Goal: Task Accomplishment & Management: Manage account settings

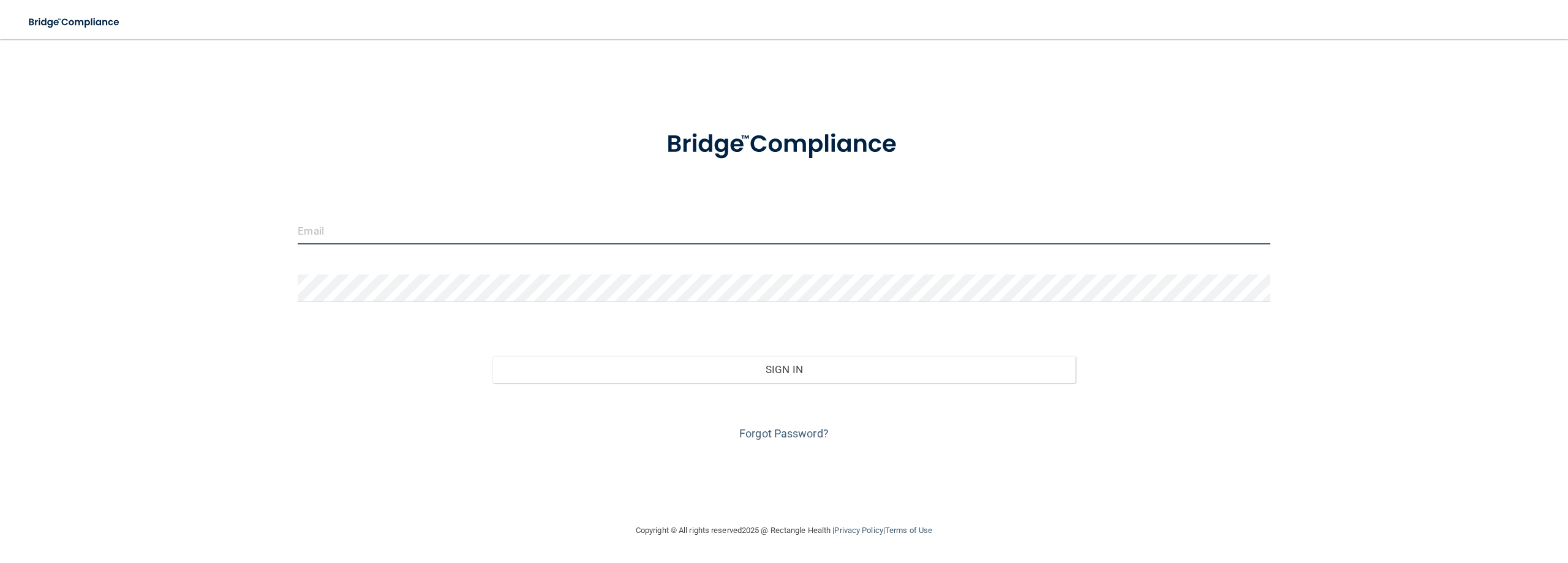
type input "[EMAIL_ADDRESS][DOMAIN_NAME]"
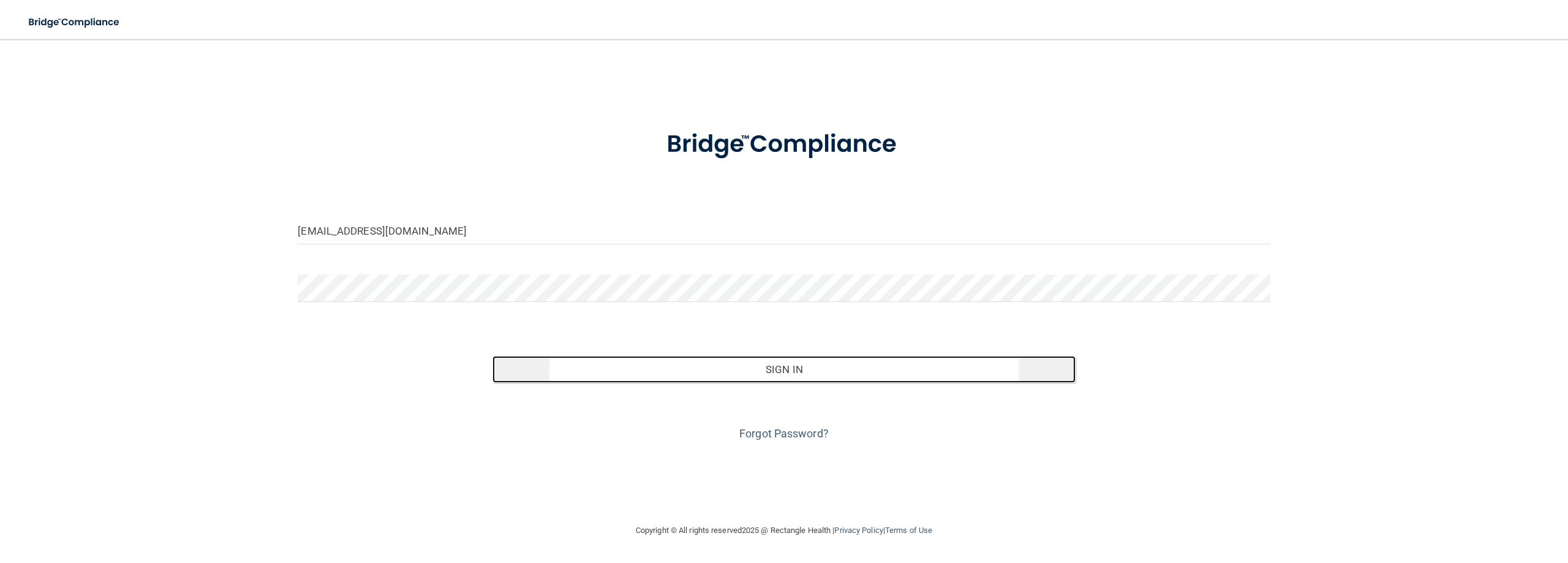
click at [816, 380] on button "Sign In" at bounding box center [784, 370] width 583 height 27
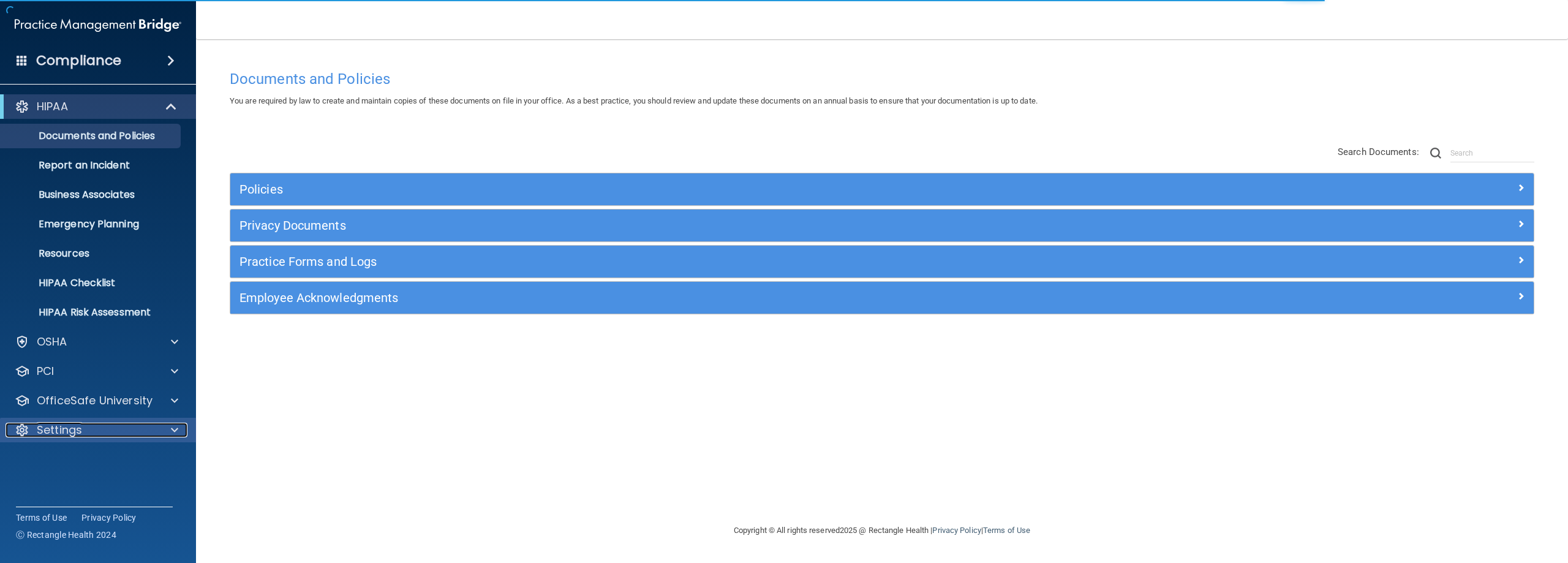
click at [100, 430] on div "Settings" at bounding box center [82, 430] width 152 height 15
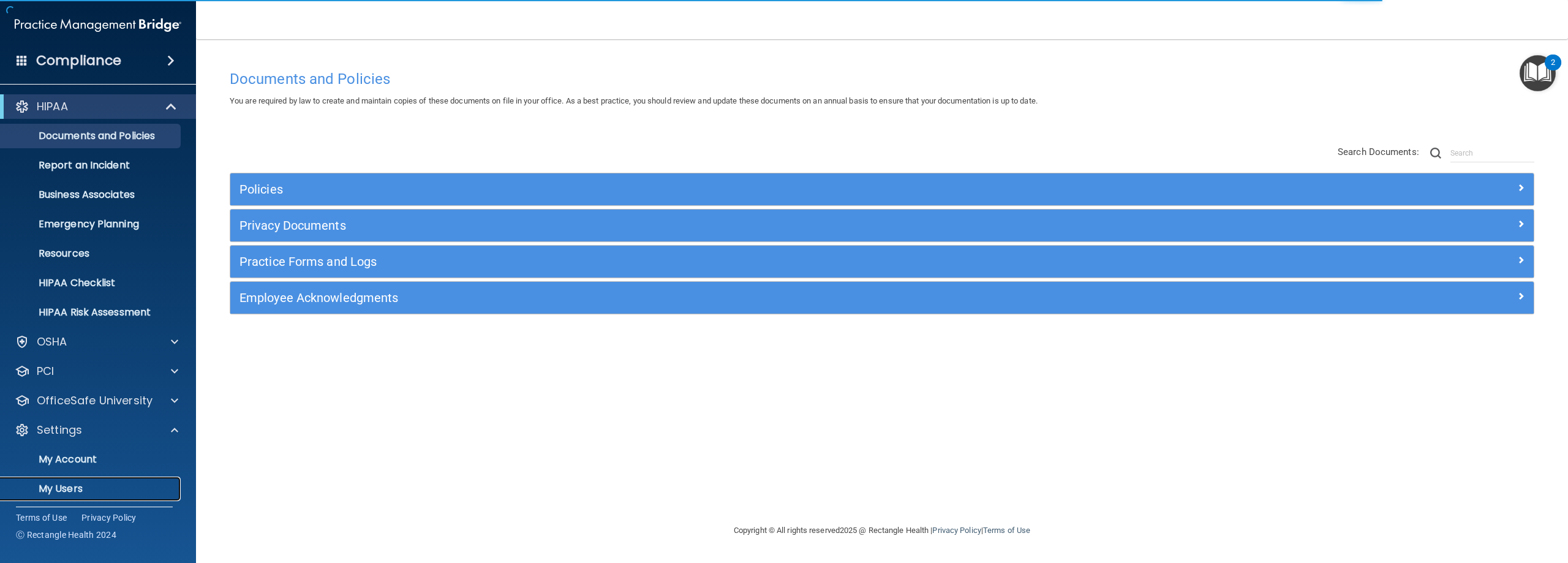
click at [75, 486] on p "My Users" at bounding box center [92, 489] width 168 height 12
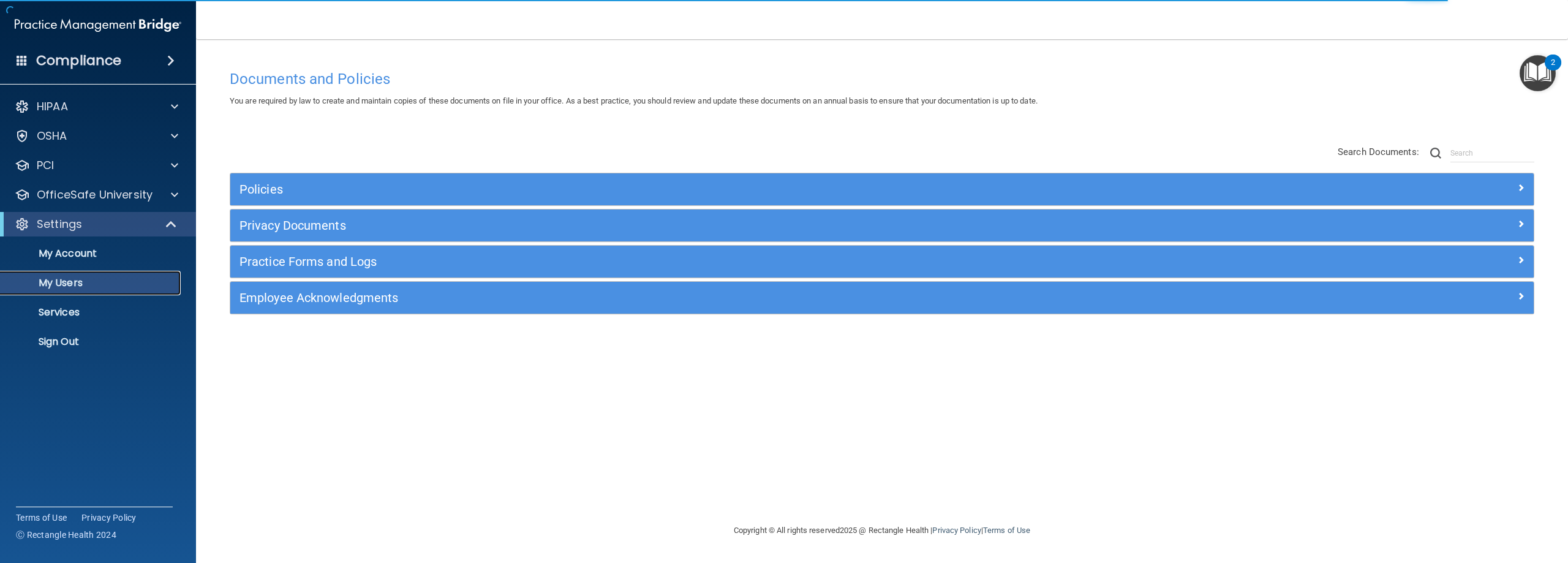
select select "20"
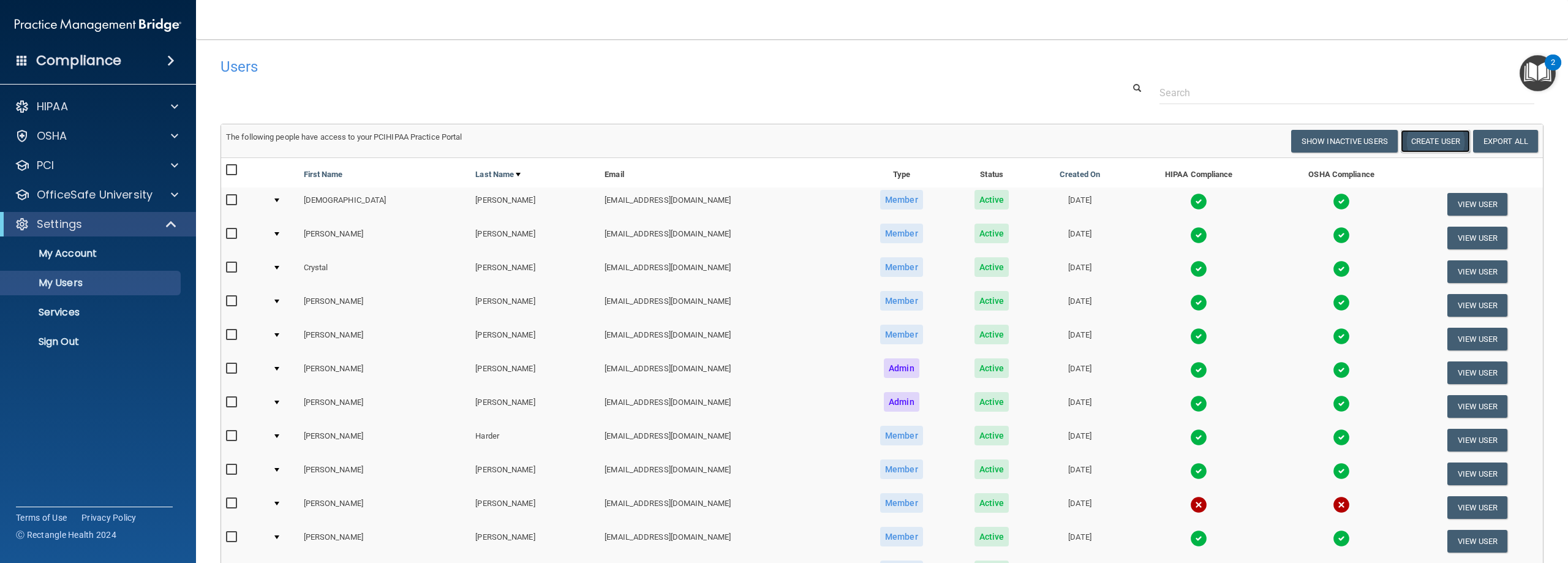
click at [1432, 142] on button "Create User" at bounding box center [1435, 141] width 69 height 23
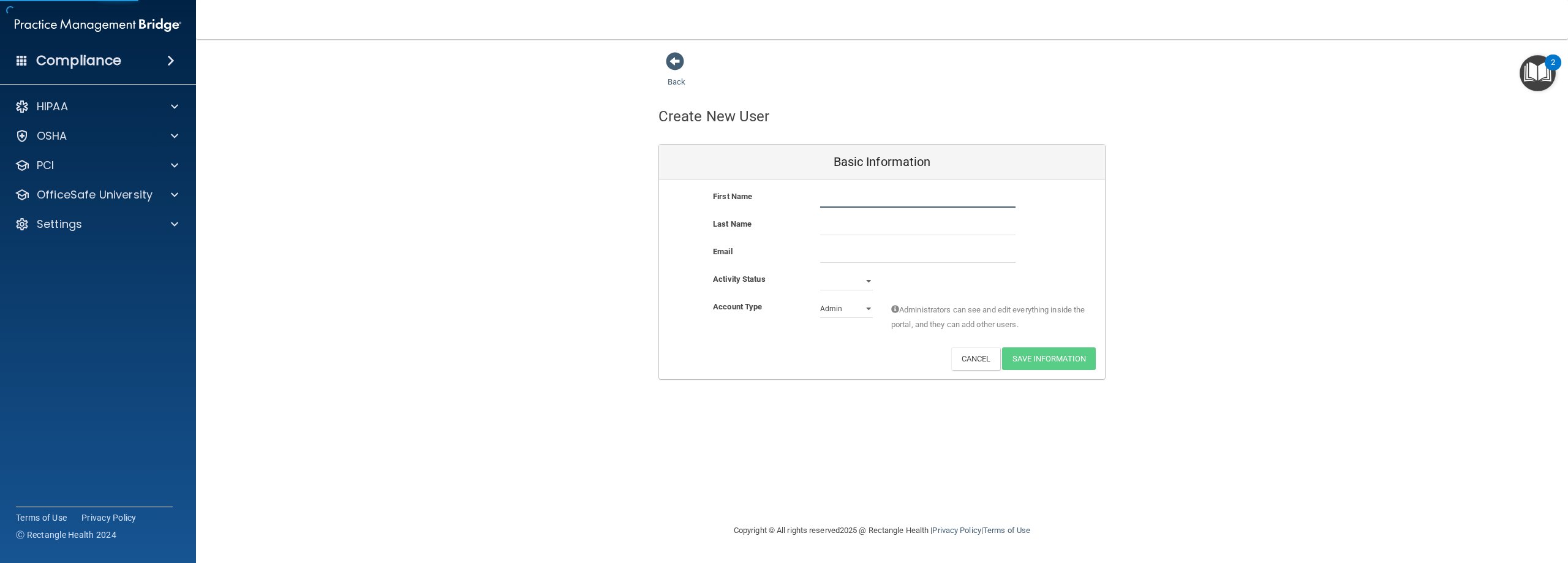
click at [838, 193] on input "text" at bounding box center [917, 198] width 195 height 19
type input "[PERSON_NAME]"
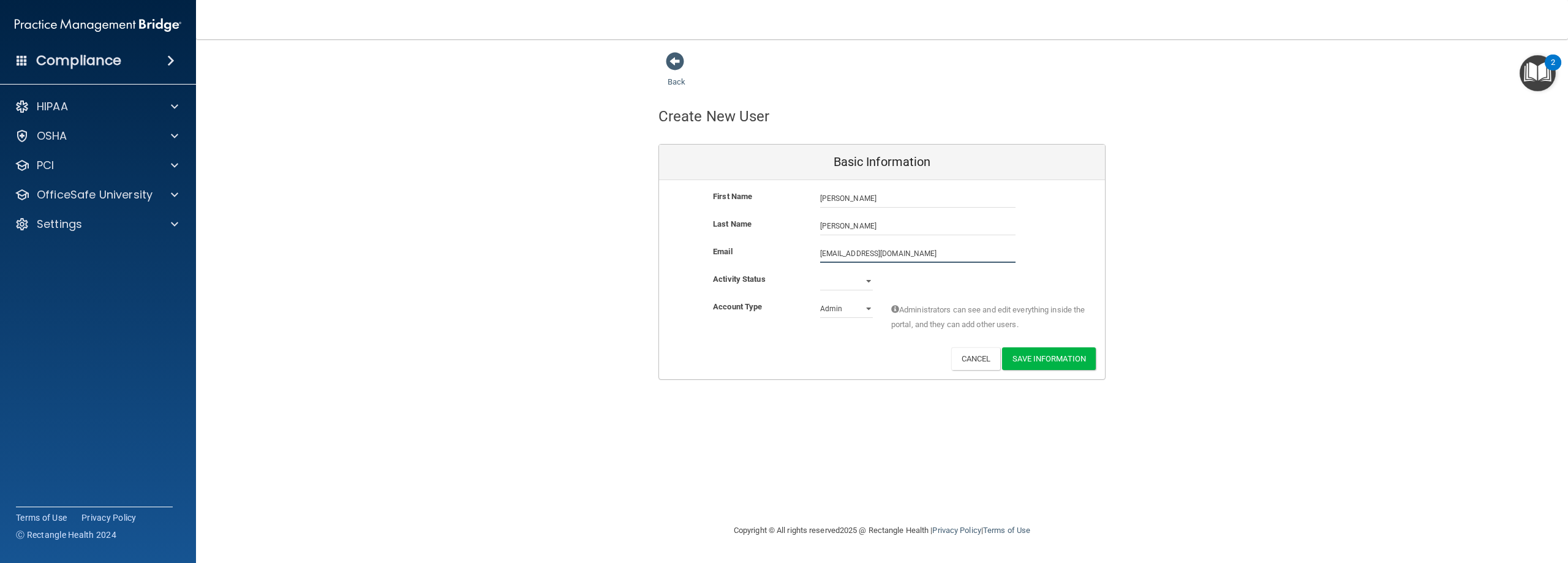
type input "[EMAIL_ADDRESS][DOMAIN_NAME]"
click at [833, 288] on select "Active Inactive" at bounding box center [846, 282] width 53 height 19
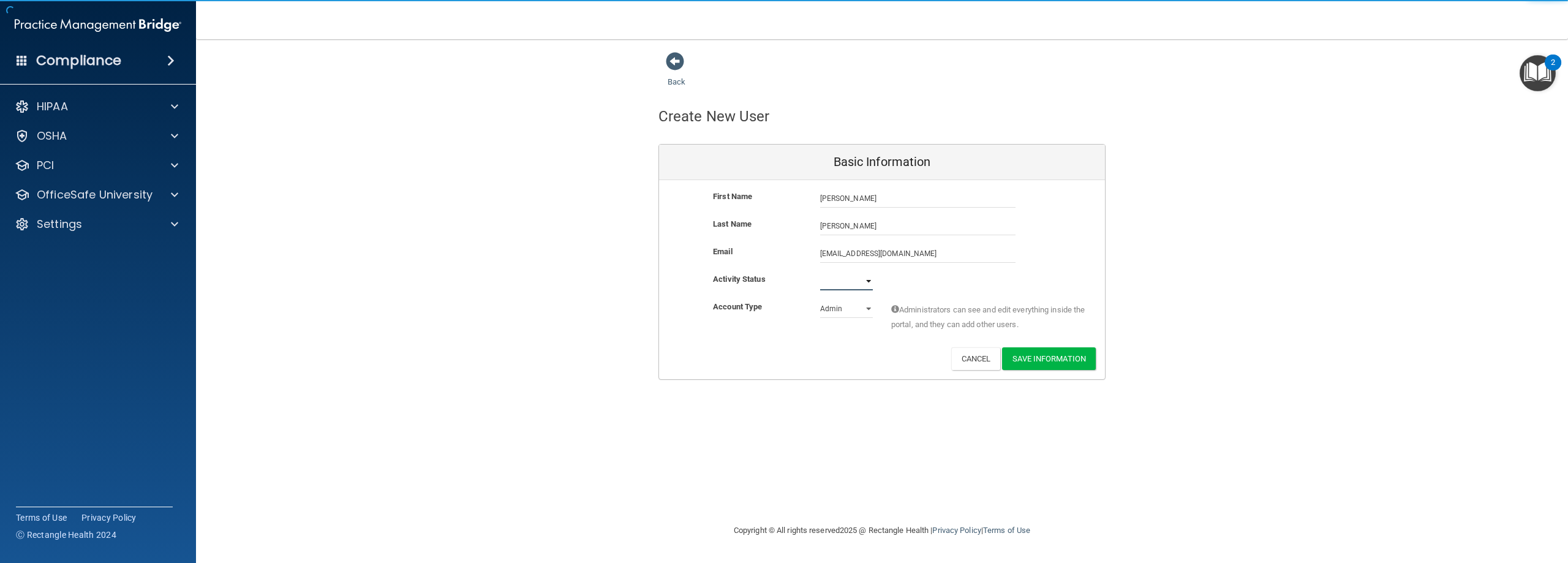
select select "active"
click at [820, 272] on select "Active Inactive" at bounding box center [846, 282] width 53 height 19
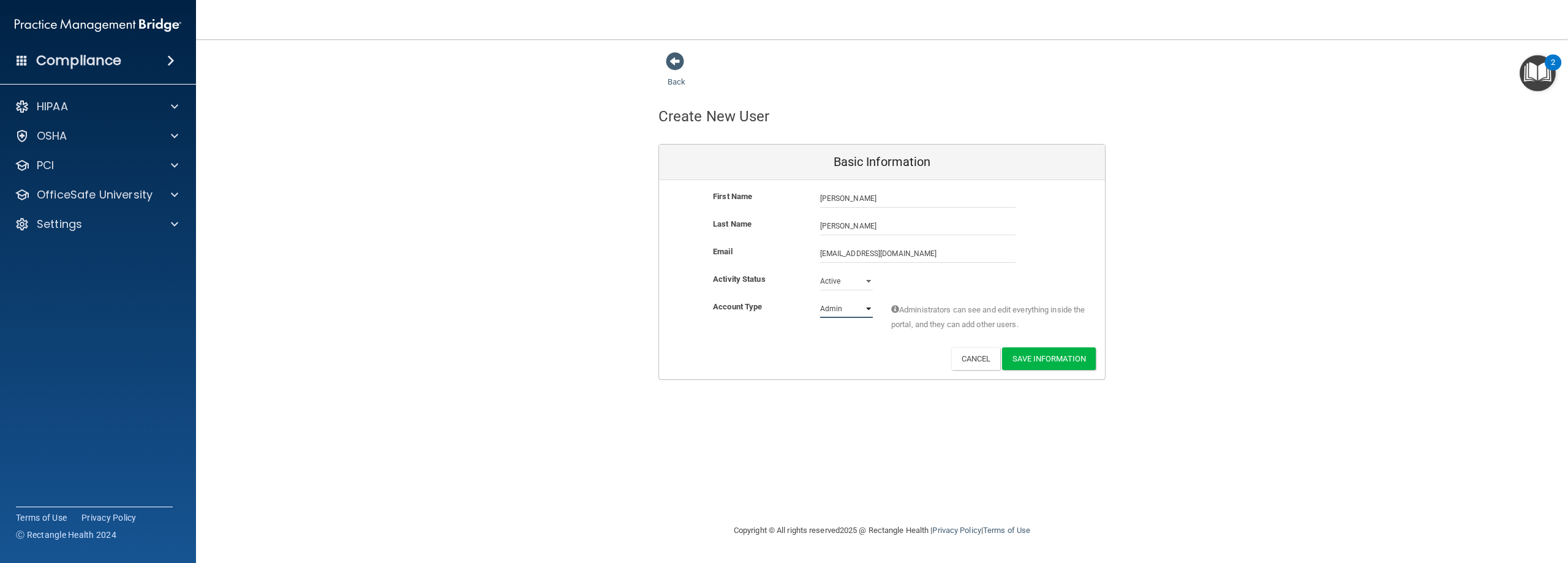
click at [838, 312] on select "Admin Member" at bounding box center [846, 309] width 53 height 19
select select "practice_member"
click at [820, 299] on select "Admin Member" at bounding box center [846, 309] width 53 height 19
click at [1052, 360] on button "Save Information" at bounding box center [1049, 359] width 94 height 23
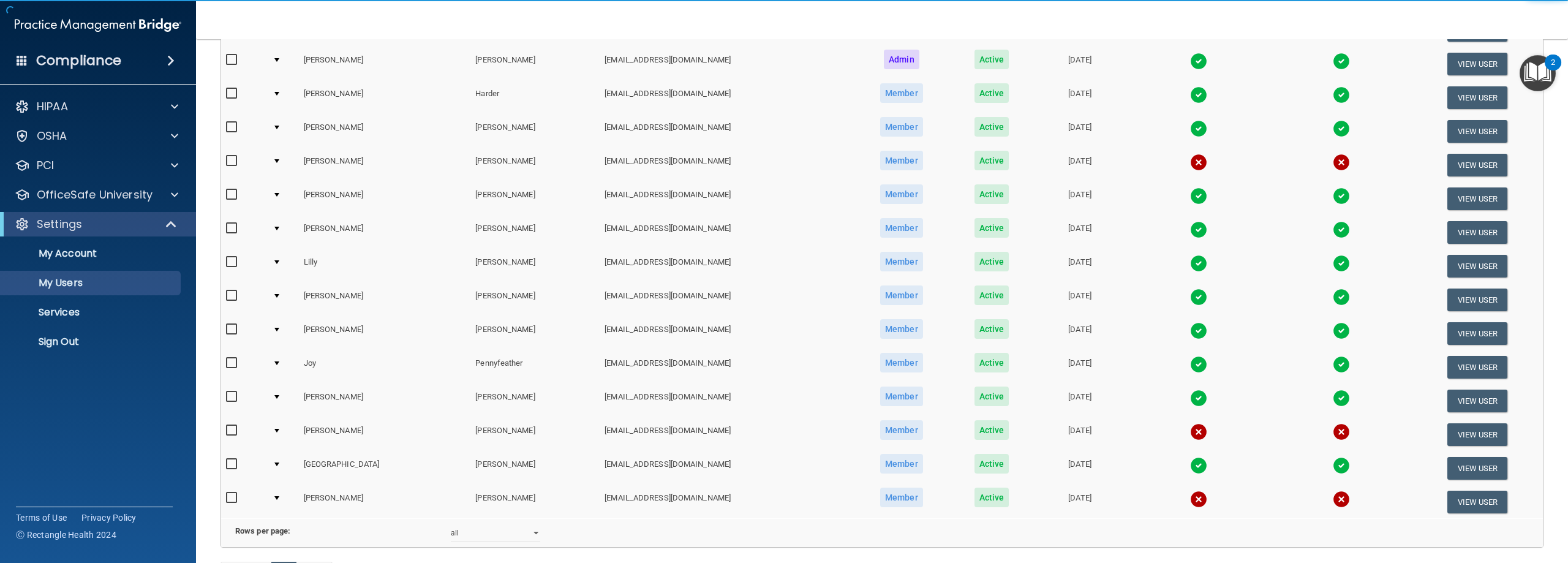
scroll to position [499, 0]
